Goal: Information Seeking & Learning: Learn about a topic

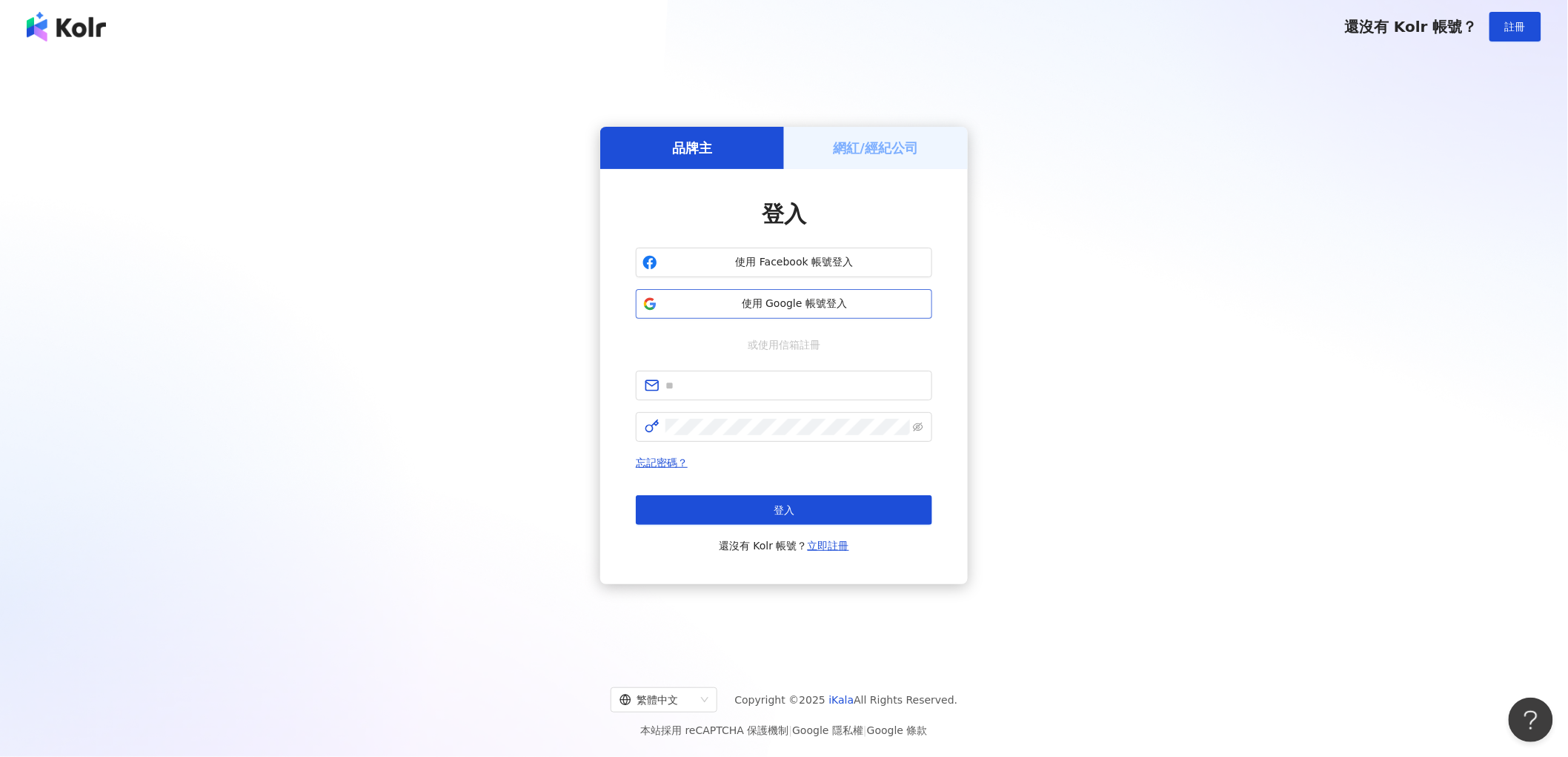
click at [702, 311] on button "使用 Google 帳號登入" at bounding box center [783, 304] width 297 height 30
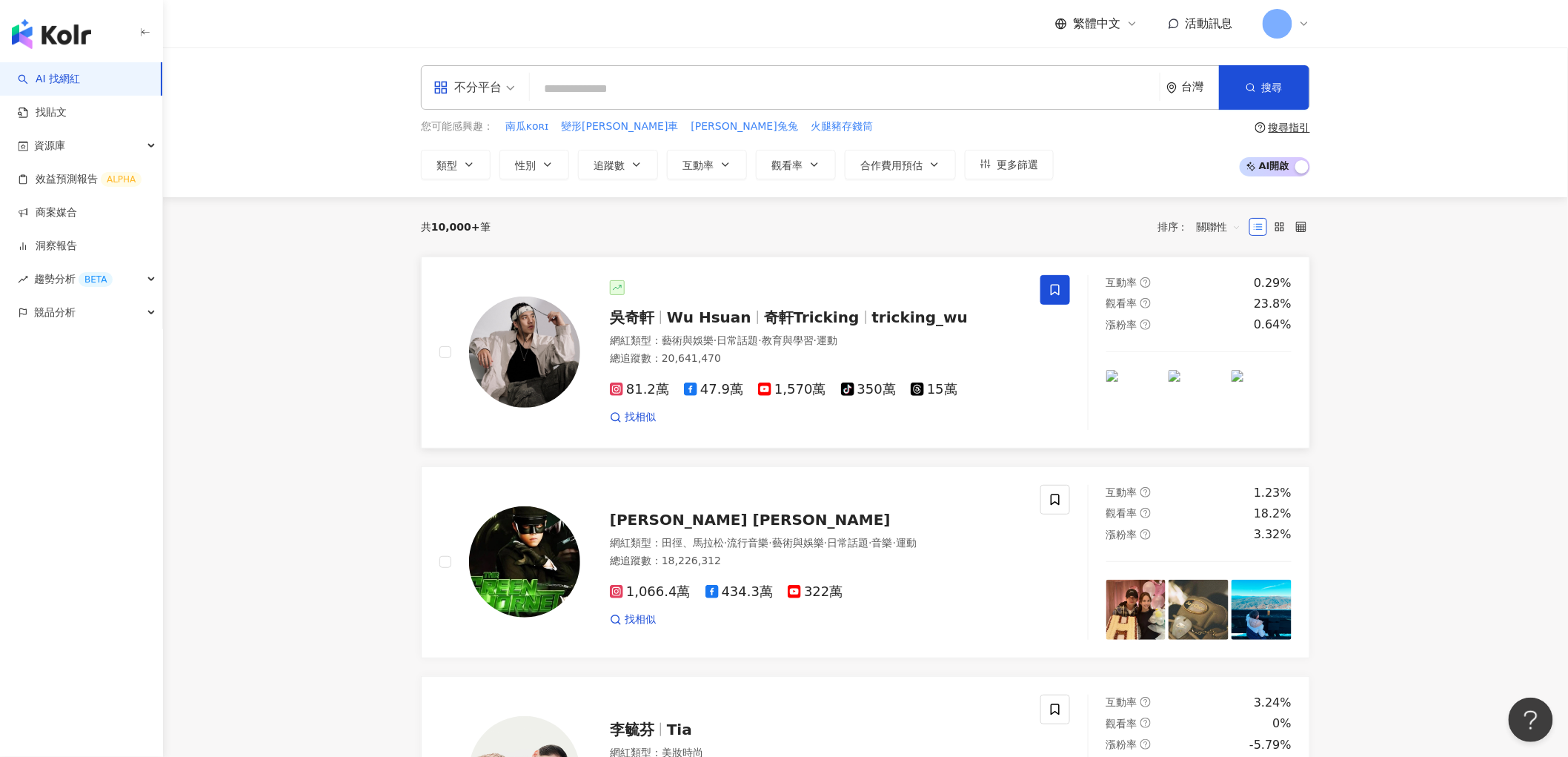
click at [692, 324] on span "Wu Hsuan" at bounding box center [708, 317] width 85 height 18
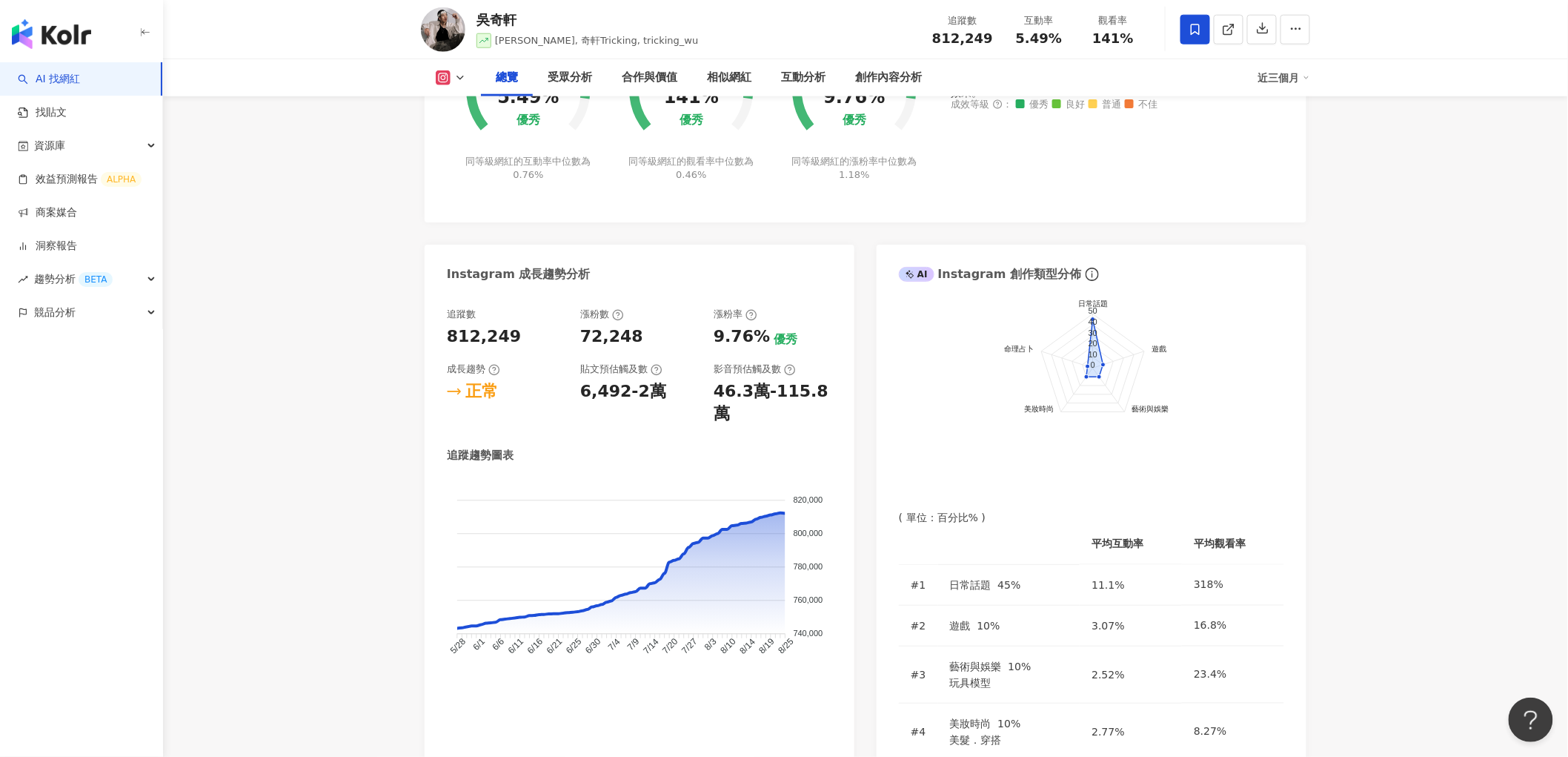
scroll to position [1071, 0]
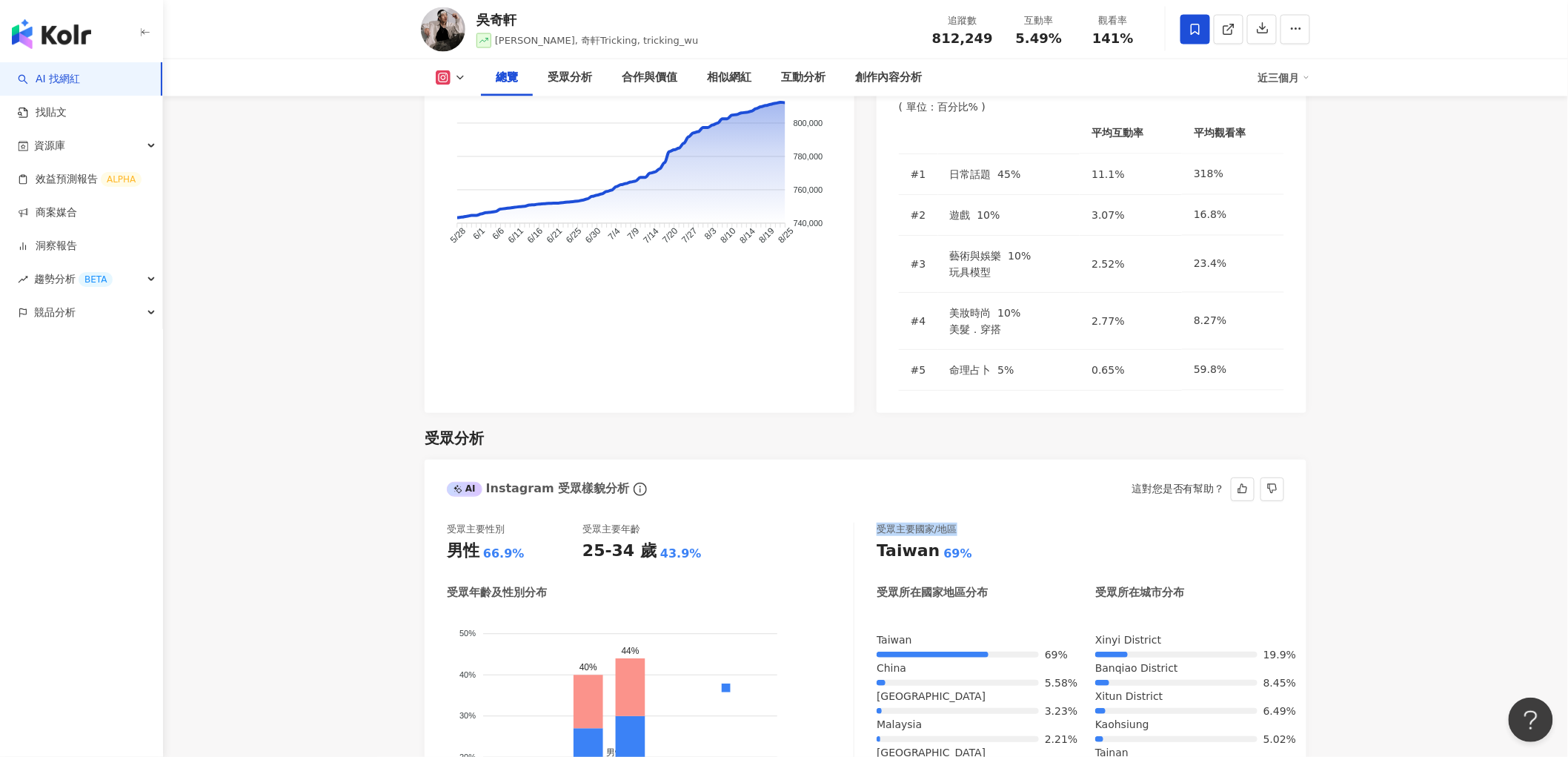
drag, startPoint x: 879, startPoint y: 397, endPoint x: 974, endPoint y: 394, distance: 95.0
click at [974, 523] on div "受眾主要國家/地區" at bounding box center [1080, 529] width 407 height 13
copy div "受眾主要國家/地區"
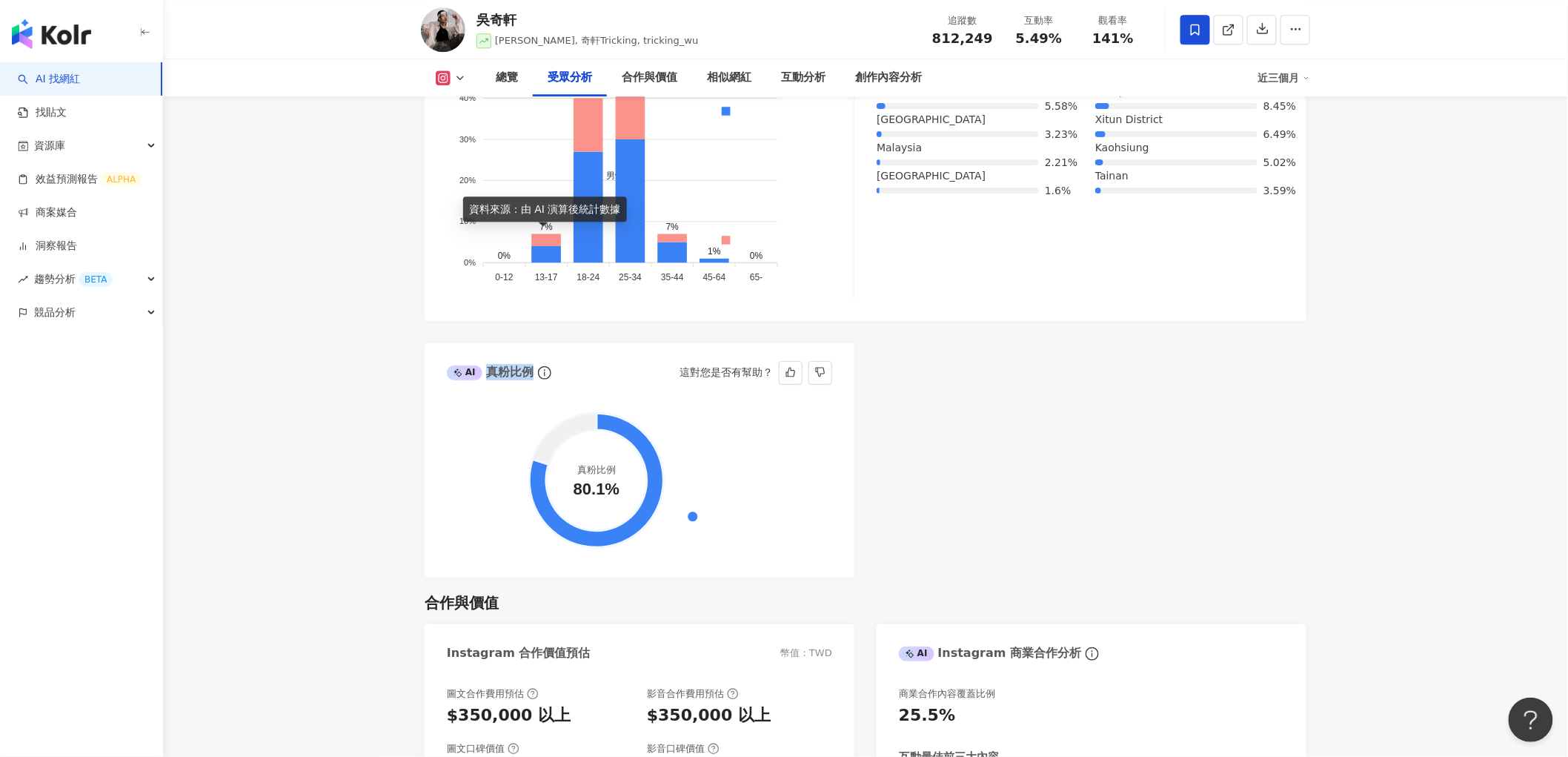
drag, startPoint x: 487, startPoint y: 237, endPoint x: 536, endPoint y: 240, distance: 49.1
click at [536, 362] on div "AI 真粉比例" at bounding box center [500, 372] width 107 height 22
copy div "真粉比例"
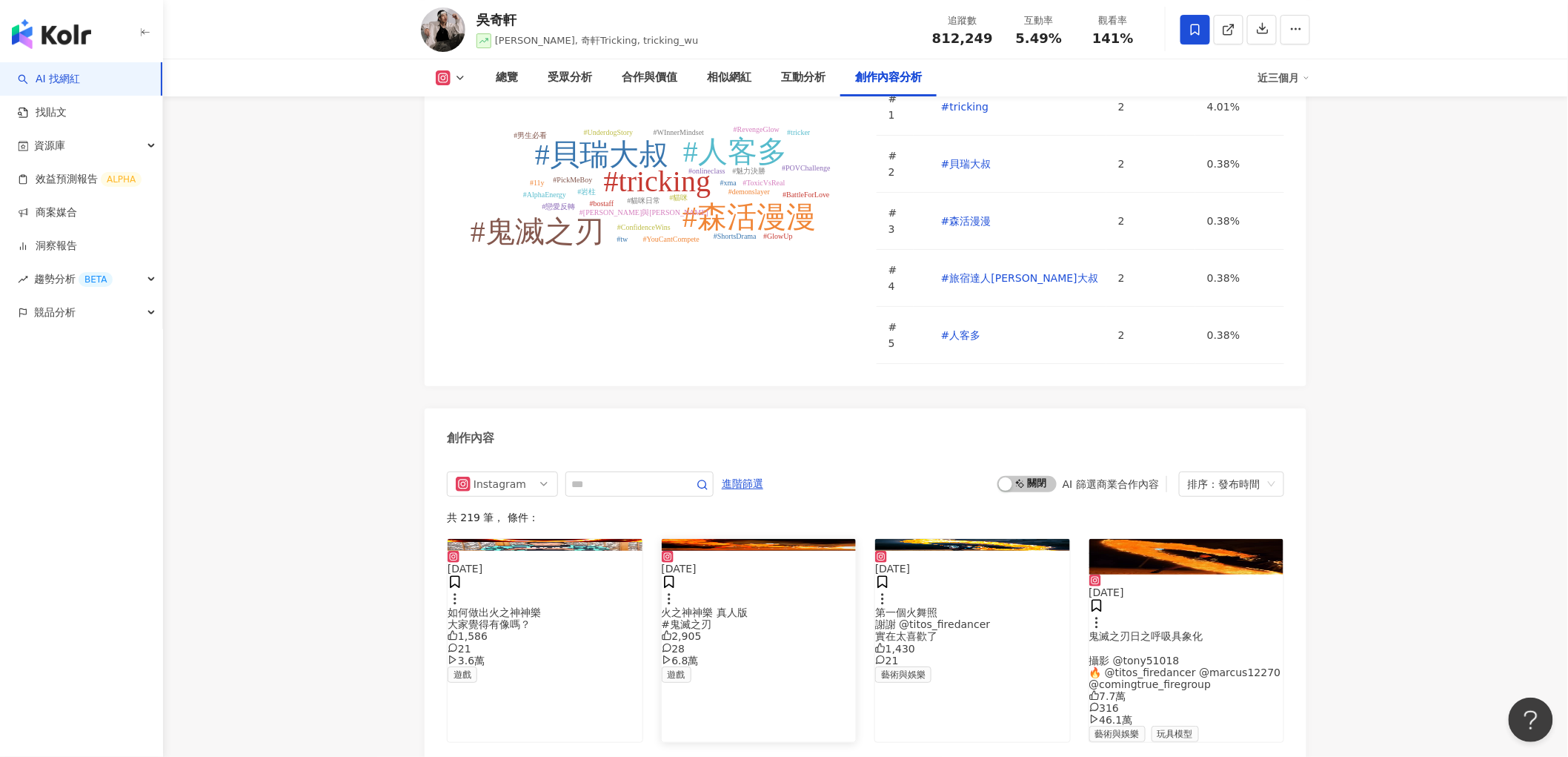
scroll to position [4612, 0]
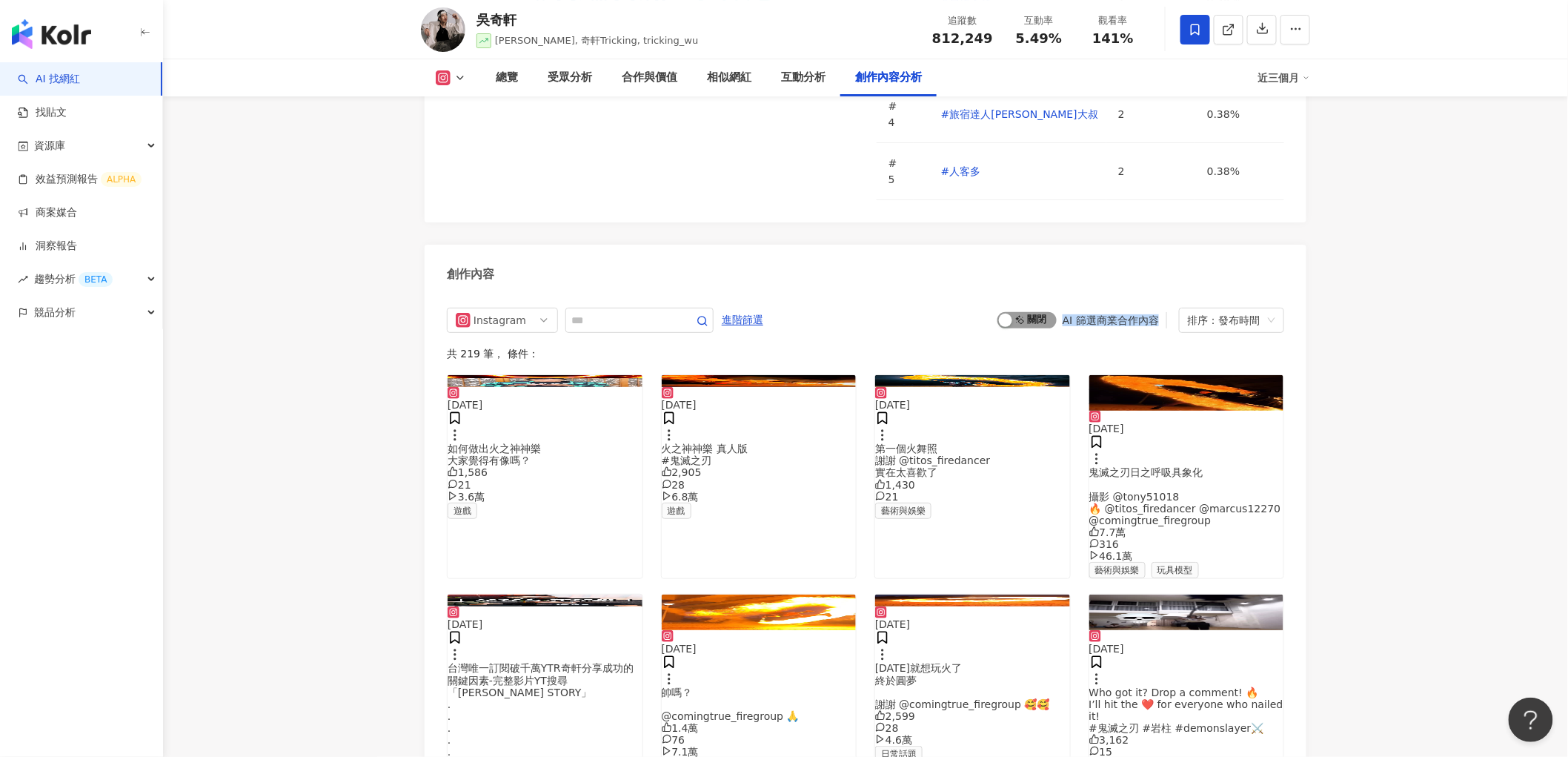
drag, startPoint x: 1155, startPoint y: 205, endPoint x: 1046, endPoint y: 198, distance: 109.2
click at [1046, 312] on div "啟動 關閉 AI 篩選商業合作內容" at bounding box center [1082, 320] width 169 height 16
copy div "AI 篩選商業合作內容"
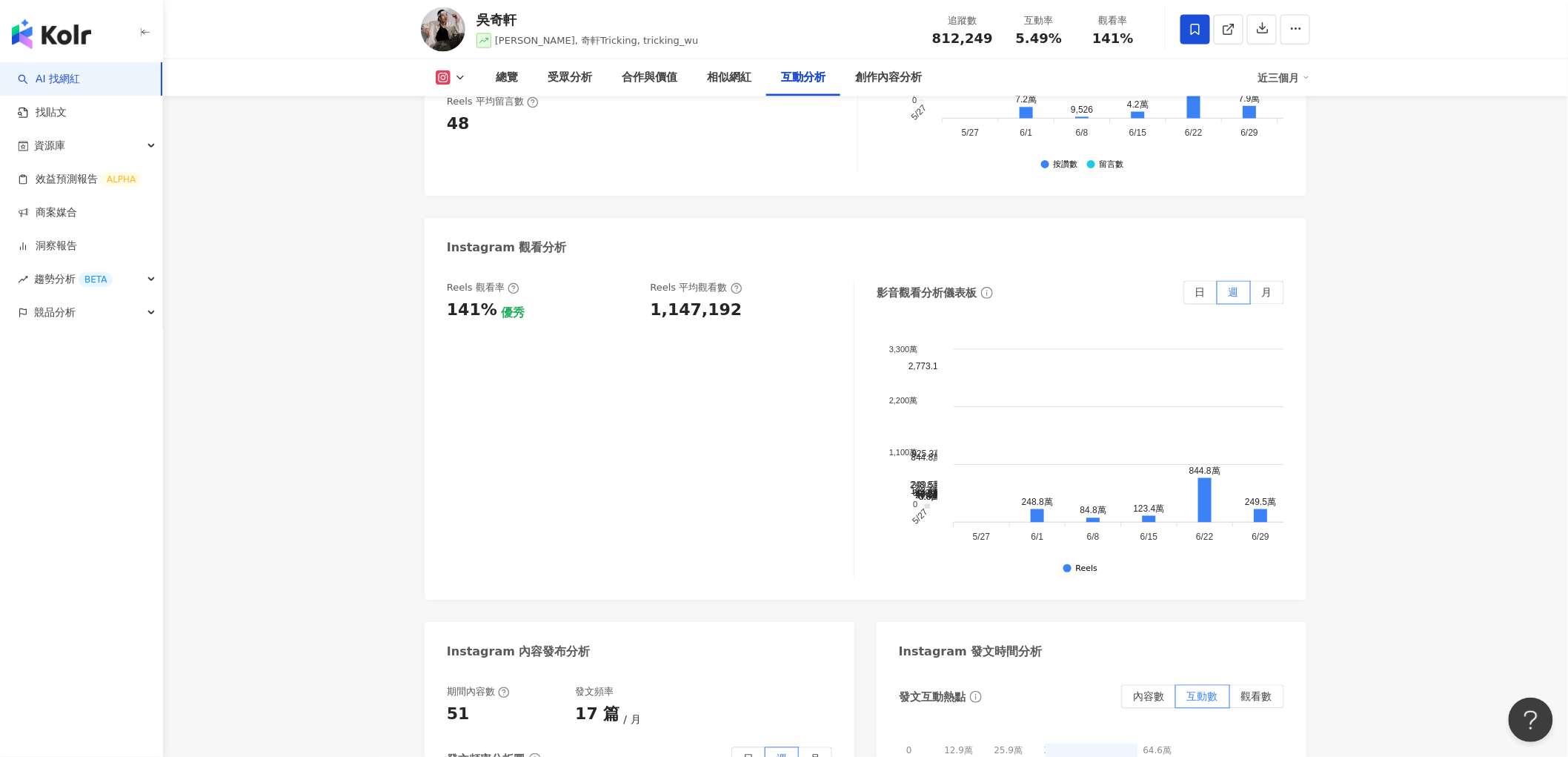
scroll to position [3789, 0]
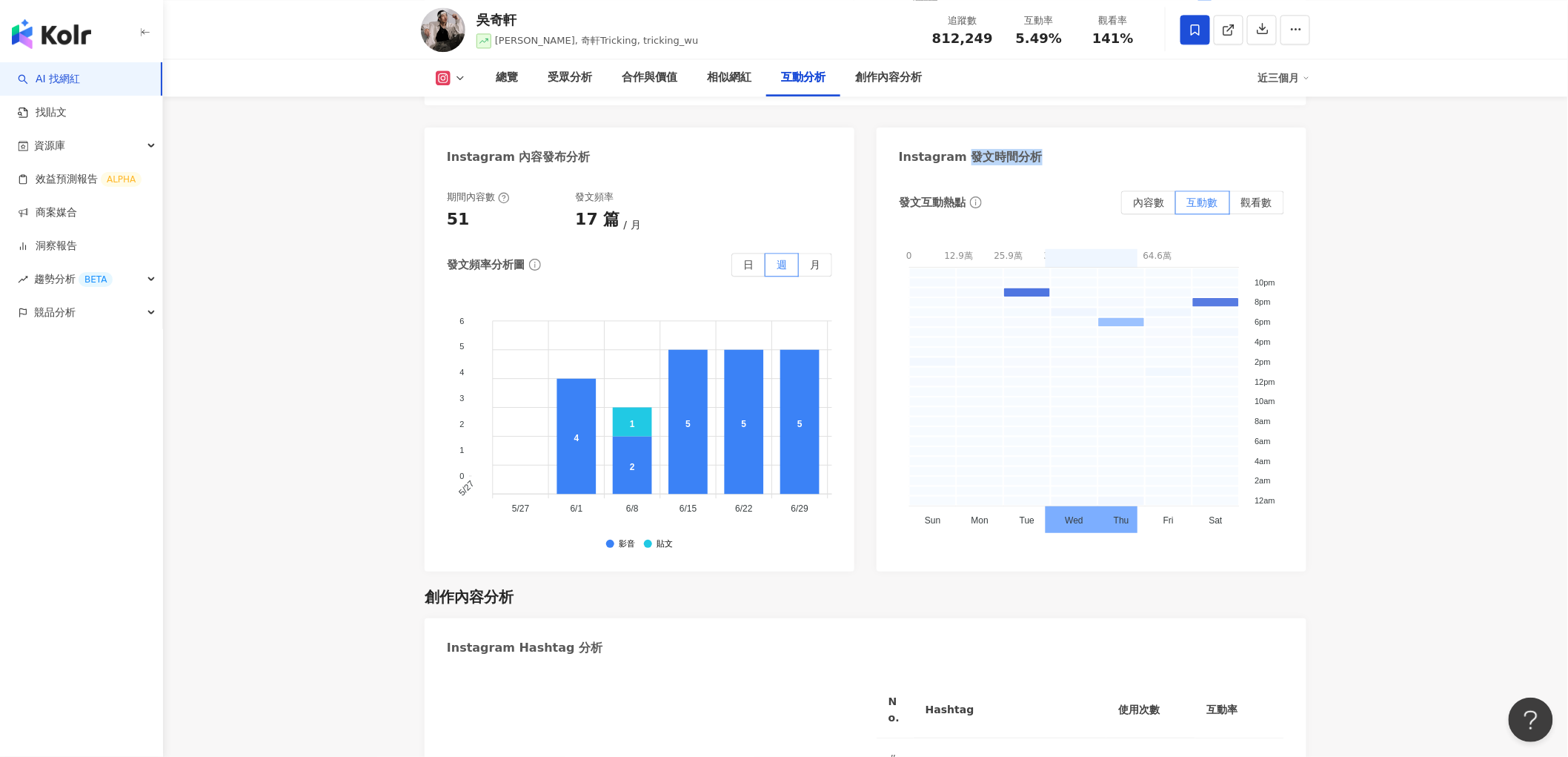
drag, startPoint x: 965, startPoint y: 198, endPoint x: 1064, endPoint y: 200, distance: 99.0
click at [1064, 176] on div "Instagram 發文時間分析" at bounding box center [1091, 151] width 429 height 48
copy div "發文時間分析"
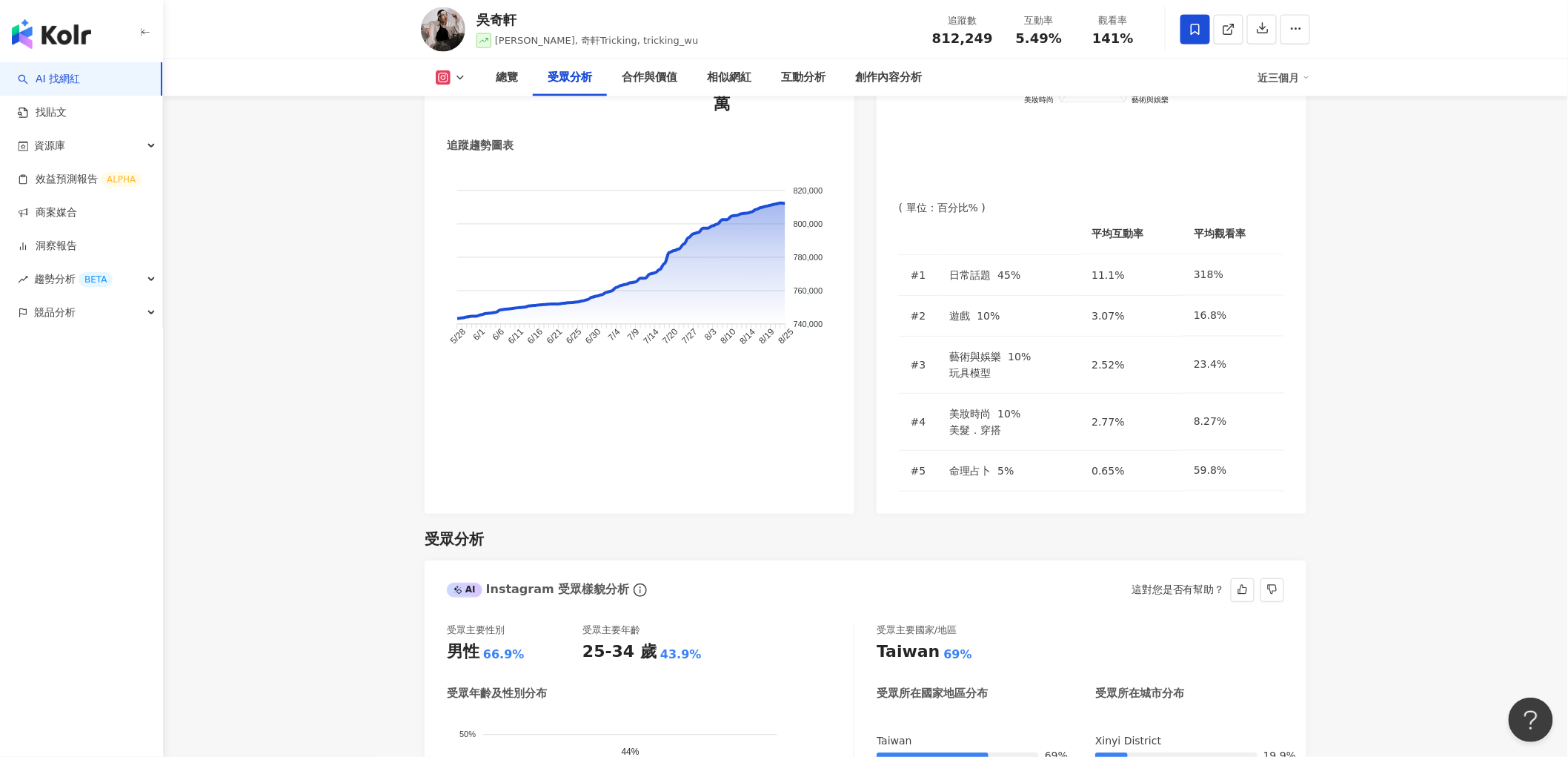
scroll to position [906, 0]
